Goal: Find specific page/section: Find specific page/section

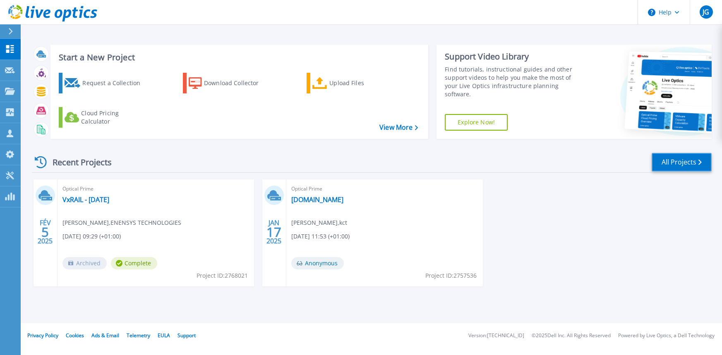
click at [670, 161] on link "All Projects" at bounding box center [681, 162] width 60 height 19
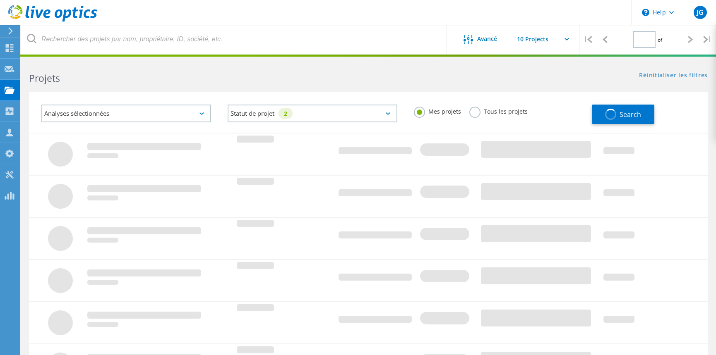
type input "1"
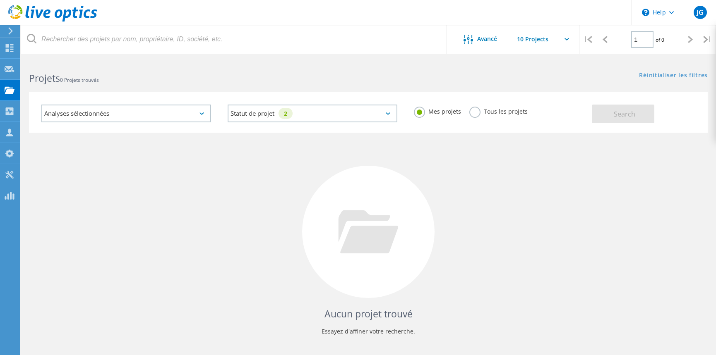
click at [481, 114] on label "Tous les projets" at bounding box center [498, 111] width 58 height 8
click at [0, 0] on input "Tous les projets" at bounding box center [0, 0] width 0 height 0
click at [635, 113] on button "Search" at bounding box center [622, 114] width 62 height 19
